Goal: Transaction & Acquisition: Obtain resource

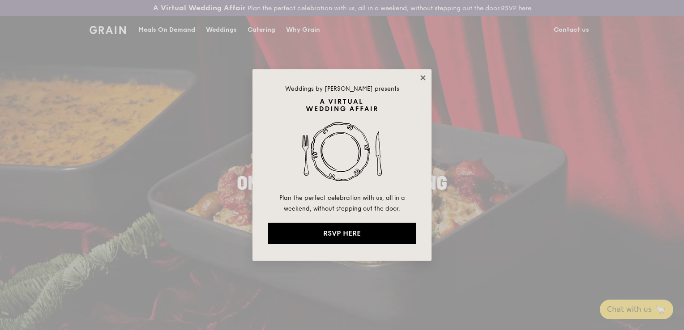
click at [425, 80] on icon at bounding box center [422, 77] width 5 height 5
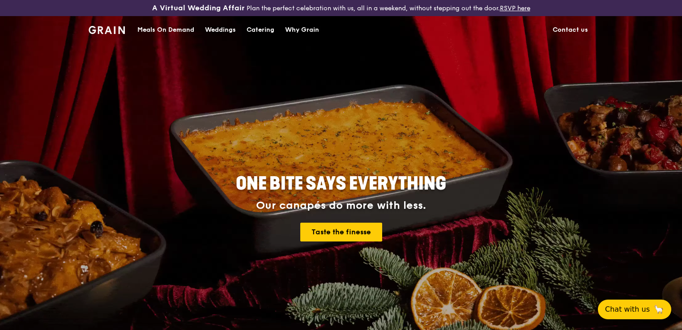
click at [263, 30] on div "Catering" at bounding box center [260, 30] width 28 height 27
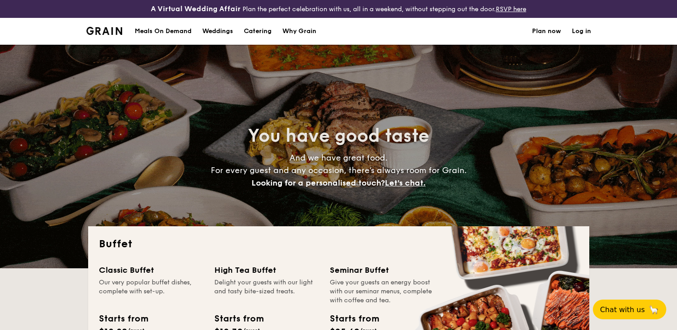
select select
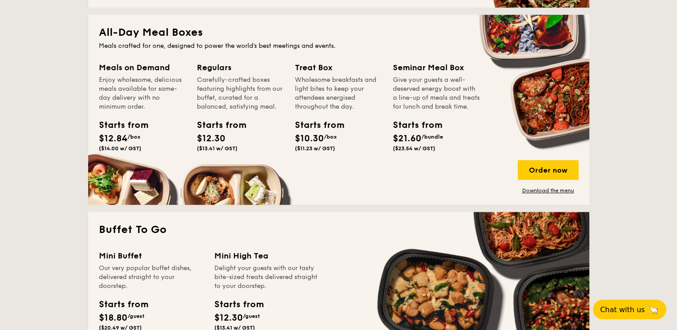
scroll to position [268, 0]
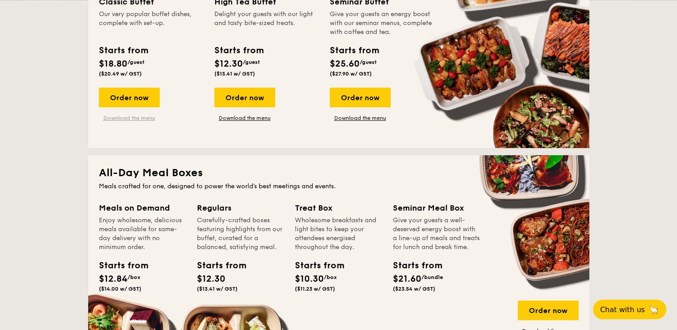
click at [110, 120] on link "Download the menu" at bounding box center [129, 118] width 61 height 7
